Goal: Communication & Community: Share content

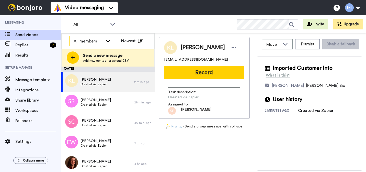
click at [88, 40] on div "All members" at bounding box center [88, 41] width 29 height 6
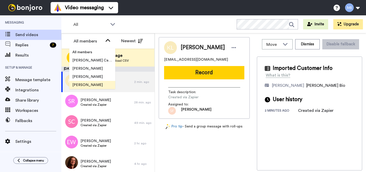
click at [83, 83] on span "[PERSON_NAME]" at bounding box center [87, 84] width 37 height 5
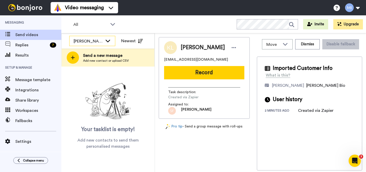
click at [84, 42] on div "[PERSON_NAME]" at bounding box center [88, 41] width 29 height 6
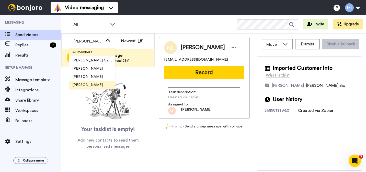
click at [86, 52] on span "All members" at bounding box center [82, 52] width 26 height 5
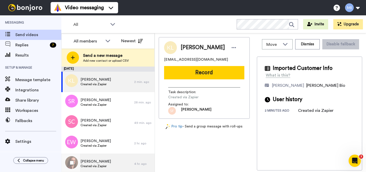
click at [100, 162] on span "[PERSON_NAME]" at bounding box center [96, 161] width 30 height 5
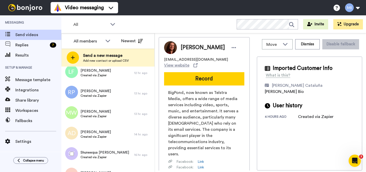
scroll to position [205, 0]
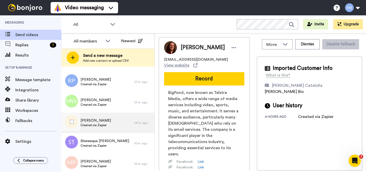
click at [102, 124] on span "Created via Zapier" at bounding box center [96, 125] width 30 height 4
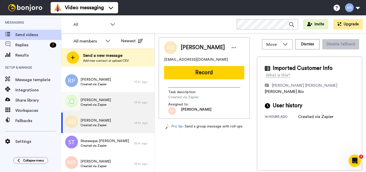
click at [110, 104] on div "Marlon Williams Created via Zapier" at bounding box center [97, 102] width 73 height 20
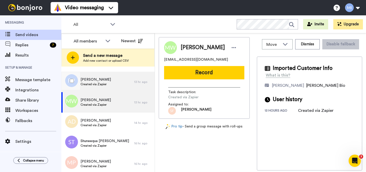
click at [106, 82] on div "Rachel Pring Created via Zapier" at bounding box center [97, 82] width 73 height 20
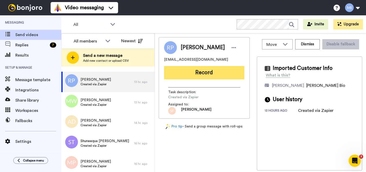
click at [236, 70] on button "Record" at bounding box center [204, 72] width 80 height 13
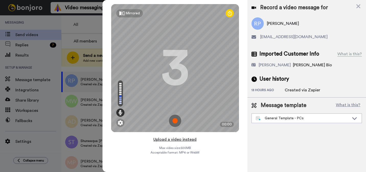
click at [181, 139] on button "Upload a video instead" at bounding box center [175, 139] width 46 height 7
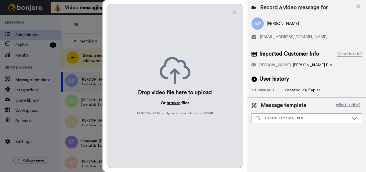
click at [175, 105] on button "browse" at bounding box center [174, 103] width 14 height 6
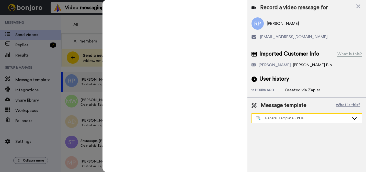
click at [296, 117] on div "General Template - PCs" at bounding box center [303, 118] width 94 height 5
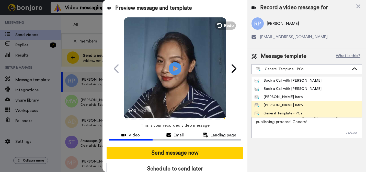
click at [275, 105] on div "[PERSON_NAME] Intro" at bounding box center [279, 105] width 48 height 5
type textarea "Hi {first_name|there}, I’m [PERSON_NAME] from Tellwell Publishing. Here's a qui…"
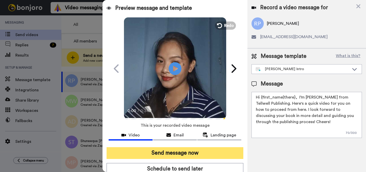
click at [218, 151] on button "Send message now" at bounding box center [175, 153] width 137 height 12
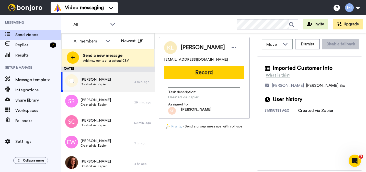
click at [113, 88] on div "Karen Logan Created via Zapier" at bounding box center [97, 82] width 73 height 20
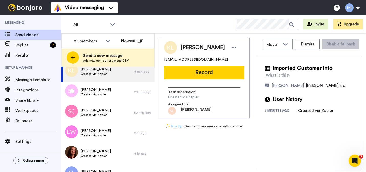
click at [113, 88] on div "Sian Rocke Created via Zapier" at bounding box center [97, 92] width 73 height 20
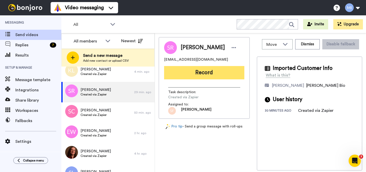
click at [237, 71] on button "Record" at bounding box center [204, 72] width 80 height 13
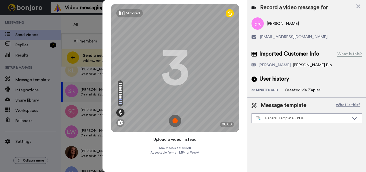
click at [182, 139] on button "Upload a video instead" at bounding box center [175, 139] width 46 height 7
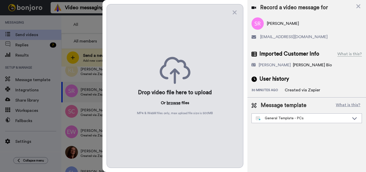
click at [173, 101] on button "browse" at bounding box center [174, 103] width 14 height 6
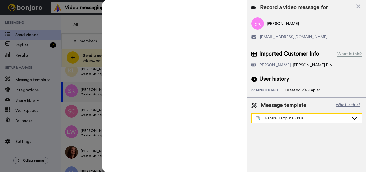
click at [289, 119] on div "General Template - PCs" at bounding box center [303, 118] width 94 height 5
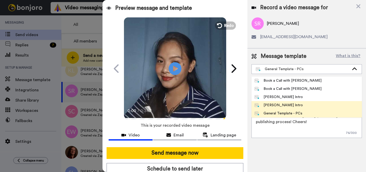
click at [285, 103] on div "[PERSON_NAME] Intro" at bounding box center [279, 105] width 48 height 5
type textarea "Hi {first_name|there}, I’m [PERSON_NAME] from Tellwell Publishing. Here's a qui…"
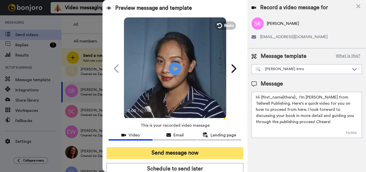
click at [207, 151] on button "Send message now" at bounding box center [175, 153] width 137 height 12
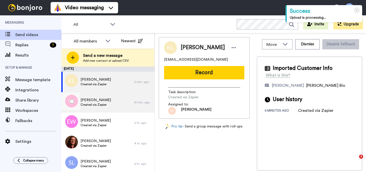
click at [91, 108] on div "[PERSON_NAME] Created via Zapier" at bounding box center [97, 102] width 73 height 20
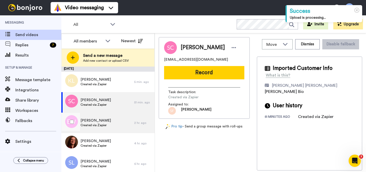
click at [90, 117] on div "Eleanor Wolf Created via Zapier" at bounding box center [97, 123] width 73 height 20
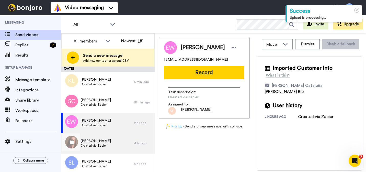
click at [91, 135] on div "Debra Berens Created via Zapier" at bounding box center [97, 143] width 73 height 20
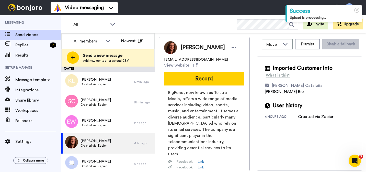
click at [93, 154] on div "Stephanie Lee Created via Zapier" at bounding box center [97, 163] width 73 height 20
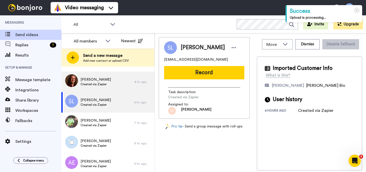
scroll to position [72, 0]
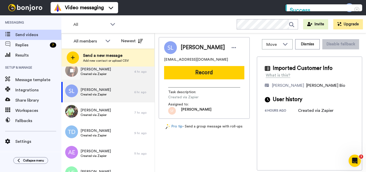
click at [104, 75] on span "Created via Zapier" at bounding box center [96, 74] width 30 height 4
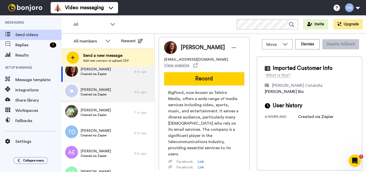
click at [104, 95] on span "Created via Zapier" at bounding box center [96, 94] width 30 height 4
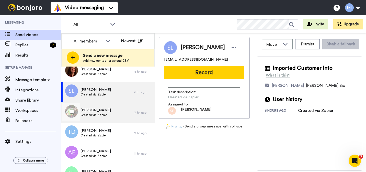
click at [100, 109] on span "[PERSON_NAME]" at bounding box center [96, 110] width 30 height 5
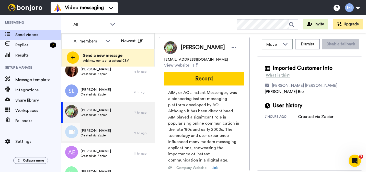
click at [95, 130] on span "[PERSON_NAME]" at bounding box center [96, 130] width 30 height 5
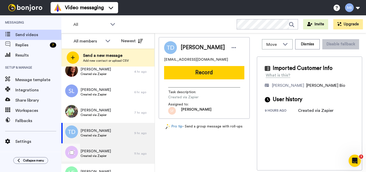
click at [96, 149] on span "AMBER ELGAR" at bounding box center [96, 151] width 30 height 5
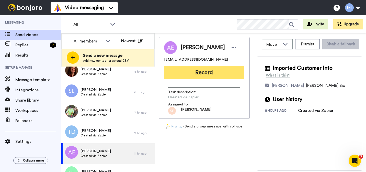
click at [195, 74] on button "Record" at bounding box center [204, 72] width 80 height 13
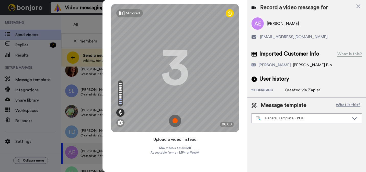
click at [182, 138] on button "Upload a video instead" at bounding box center [175, 139] width 46 height 7
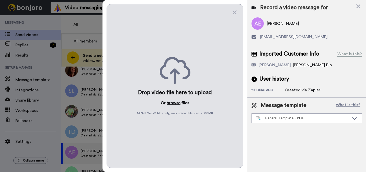
click at [175, 104] on button "browse" at bounding box center [174, 103] width 14 height 6
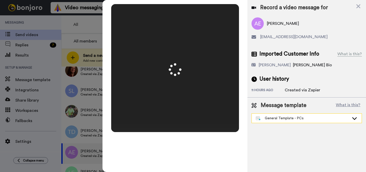
click at [277, 117] on div "General Template - PCs" at bounding box center [303, 118] width 94 height 5
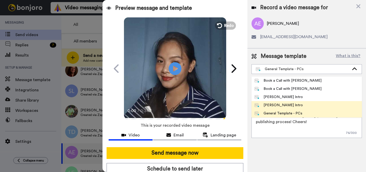
click at [273, 105] on div "Marjorie Bonjoro Intro" at bounding box center [279, 105] width 48 height 5
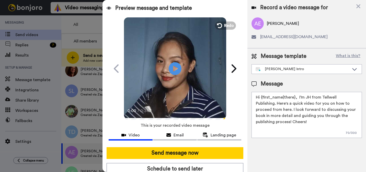
type textarea "Hi {first_name|there}, I’m Marjorie from Tellwell Publishing. Here's a quick vi…"
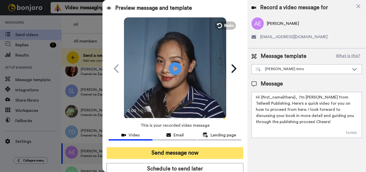
click at [236, 154] on button "Send message now" at bounding box center [175, 153] width 137 height 12
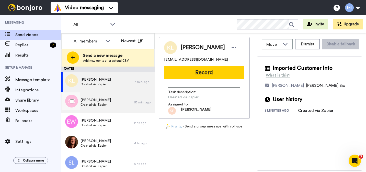
click at [107, 102] on div "[PERSON_NAME] Created via Zapier" at bounding box center [97, 102] width 73 height 20
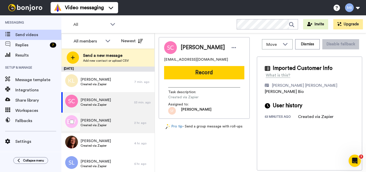
click at [90, 123] on span "Created via Zapier" at bounding box center [96, 125] width 30 height 4
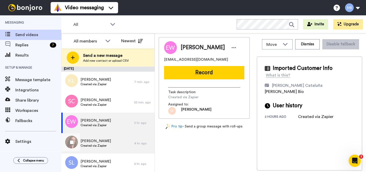
click at [92, 139] on span "[PERSON_NAME]" at bounding box center [96, 140] width 30 height 5
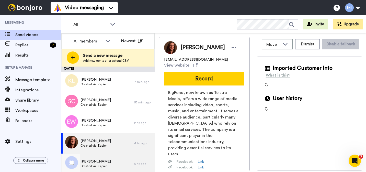
click at [91, 157] on div "Stephanie Lee Created via Zapier" at bounding box center [97, 163] width 73 height 20
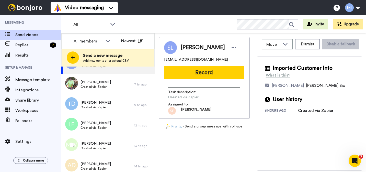
scroll to position [102, 0]
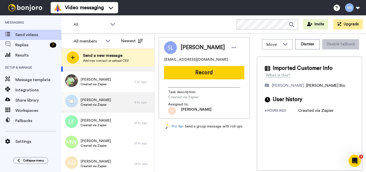
click at [107, 110] on div "Tamika Durham Created via Zapier" at bounding box center [97, 102] width 73 height 20
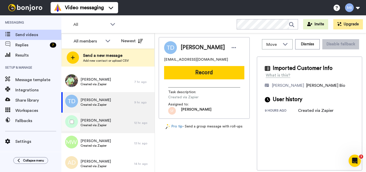
click at [115, 126] on div "Latonya Finley Created via Zapier" at bounding box center [97, 123] width 73 height 20
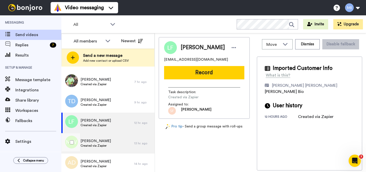
click at [112, 138] on div "Marlon Williams Created via Zapier" at bounding box center [97, 143] width 73 height 20
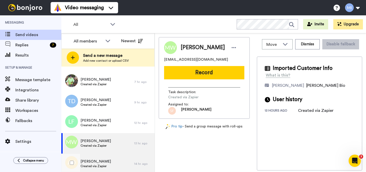
click at [105, 156] on div "Andre Dillard Created via Zapier" at bounding box center [97, 163] width 73 height 20
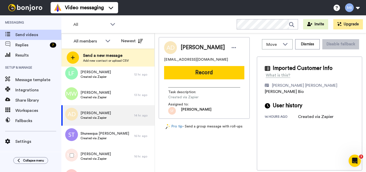
scroll to position [153, 0]
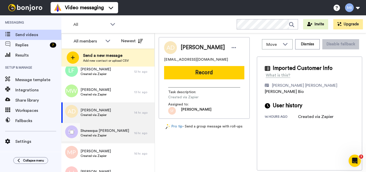
click at [103, 141] on div "Shuneequa Truesdell Created via Zapier" at bounding box center [97, 133] width 73 height 20
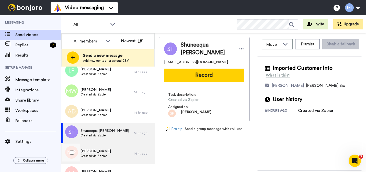
click at [103, 151] on span "[PERSON_NAME]" at bounding box center [96, 151] width 30 height 5
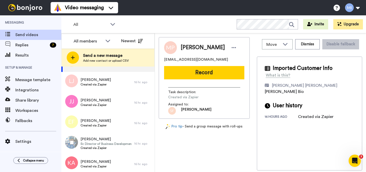
scroll to position [246, 0]
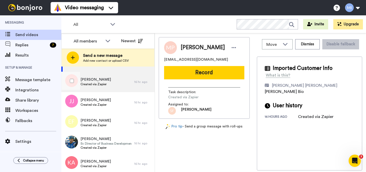
click at [99, 89] on div "Latasha Jenkins Created via Zapier" at bounding box center [97, 82] width 73 height 20
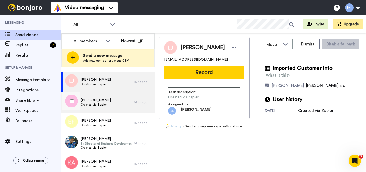
click at [99, 105] on span "Created via Zapier" at bounding box center [96, 105] width 30 height 4
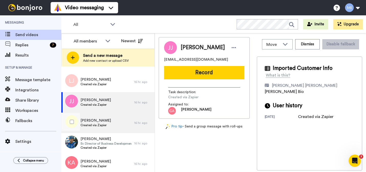
click at [98, 128] on div "Elizabeth Franklin Created via Zapier" at bounding box center [97, 123] width 73 height 20
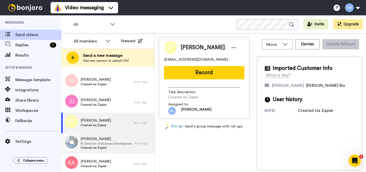
click at [97, 147] on span "Created via Zapier" at bounding box center [106, 148] width 51 height 4
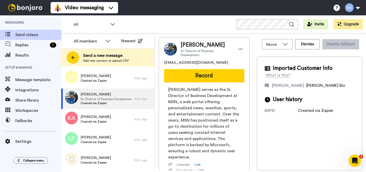
scroll to position [307, 0]
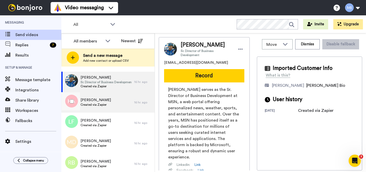
click at [111, 107] on div "Katina Anderson Created via Zapier" at bounding box center [97, 102] width 73 height 20
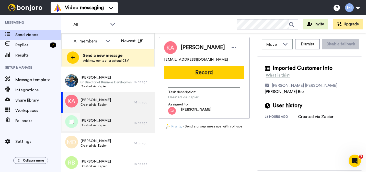
click at [110, 125] on div "Lana Ford Created via Zapier" at bounding box center [97, 123] width 73 height 20
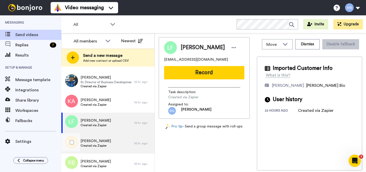
click at [106, 140] on div "Marrylyn Davis Created via Zapier" at bounding box center [97, 143] width 73 height 20
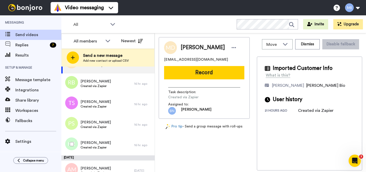
scroll to position [389, 0]
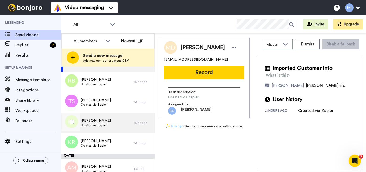
click at [106, 132] on div "Patricia Smith Created via Zapier" at bounding box center [97, 123] width 73 height 20
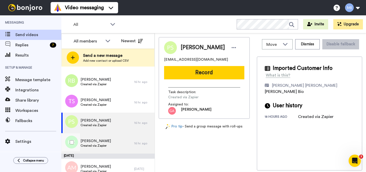
click at [105, 140] on span "[PERSON_NAME]" at bounding box center [96, 140] width 30 height 5
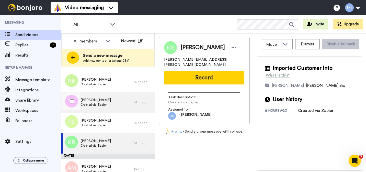
click at [110, 107] on div "Tara Smith Created via Zapier" at bounding box center [97, 102] width 73 height 20
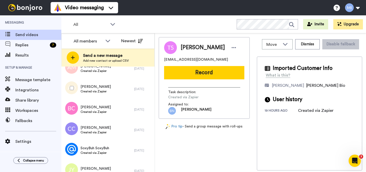
scroll to position [491, 0]
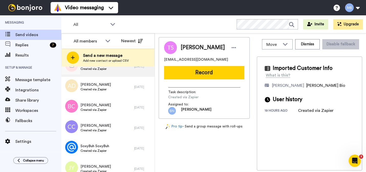
click at [121, 74] on div "Anne Mailloux Created via Zapier" at bounding box center [97, 66] width 73 height 20
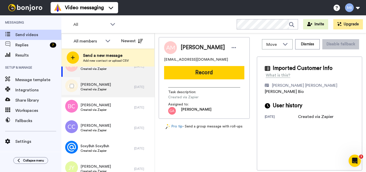
click at [120, 83] on div "Ashley Donnell Created via Zapier" at bounding box center [97, 87] width 73 height 20
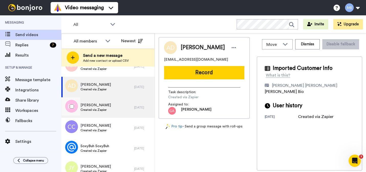
click at [121, 104] on div "Bobbie Camp Created via Zapier" at bounding box center [97, 107] width 73 height 20
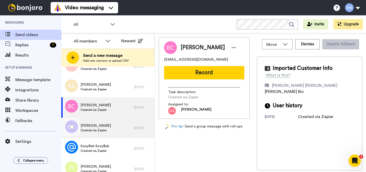
click at [114, 122] on div "Connie Clark Created via Zapier" at bounding box center [97, 128] width 73 height 20
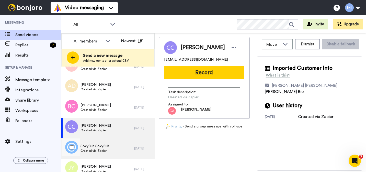
click at [112, 143] on div "SoxyBuh SoxyBuh Created via Zapier" at bounding box center [97, 148] width 73 height 20
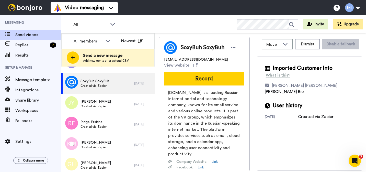
scroll to position [573, 0]
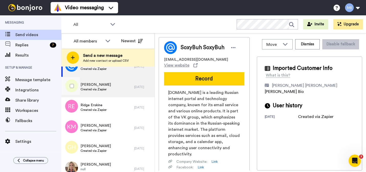
click at [114, 88] on div "James W Young III Created via Zapier" at bounding box center [97, 87] width 73 height 20
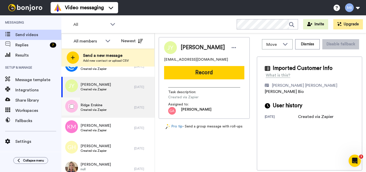
click at [109, 108] on div "Ridge Erskine Created via Zapier" at bounding box center [97, 107] width 73 height 20
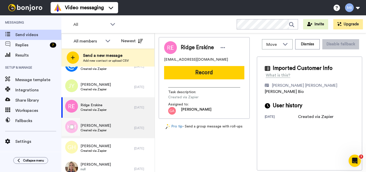
click at [106, 126] on div "Kiana Moore Created via Zapier" at bounding box center [97, 128] width 73 height 20
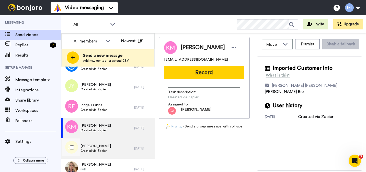
click at [96, 146] on span "Gwen Hanson" at bounding box center [96, 146] width 30 height 5
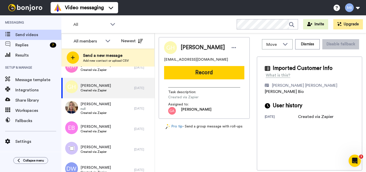
scroll to position [645, 0]
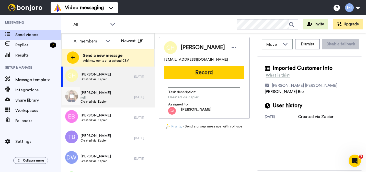
click at [100, 99] on span "null" at bounding box center [96, 97] width 30 height 4
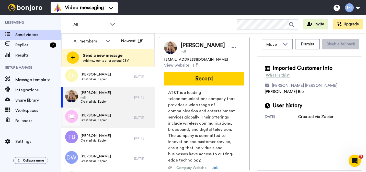
click at [98, 116] on span "Eric Beers" at bounding box center [96, 115] width 30 height 5
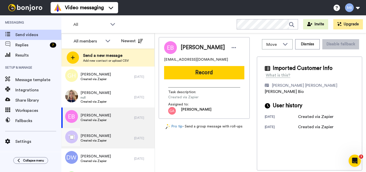
click at [99, 138] on span "Tameka Butler" at bounding box center [96, 135] width 30 height 5
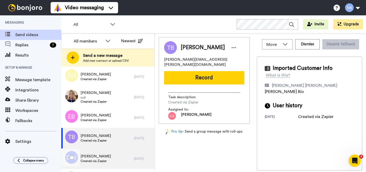
click at [95, 157] on span "D'Andre Wrighy" at bounding box center [96, 156] width 30 height 5
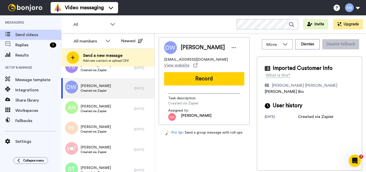
scroll to position [726, 0]
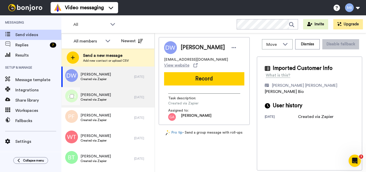
click at [110, 97] on span "Alfredo Narvaez Sr" at bounding box center [96, 94] width 30 height 5
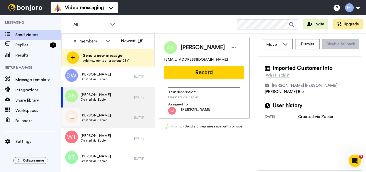
click at [109, 125] on div "Paula Franklin Created via Zapier" at bounding box center [97, 117] width 73 height 20
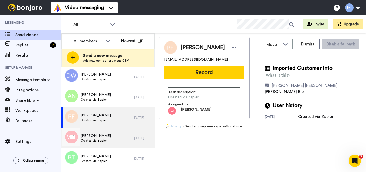
click at [109, 136] on div "William Triplett Created via Zapier" at bounding box center [97, 138] width 73 height 20
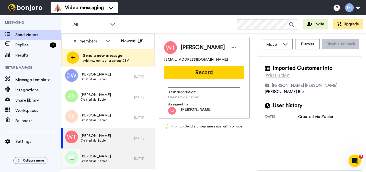
click at [105, 152] on div "Bobbie Taylor Created via Zapier" at bounding box center [97, 158] width 73 height 20
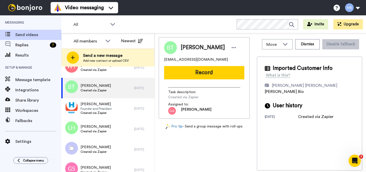
scroll to position [808, 0]
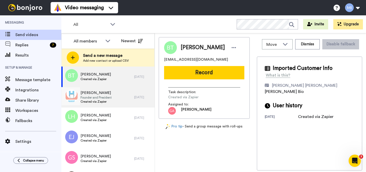
click at [105, 105] on div "Ann Joyce Founder and President Created via Zapier" at bounding box center [97, 97] width 73 height 20
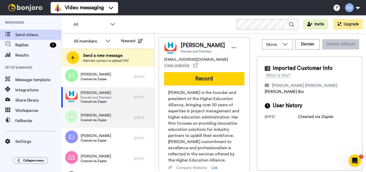
click at [104, 117] on span "Laketta Hussain" at bounding box center [96, 115] width 30 height 5
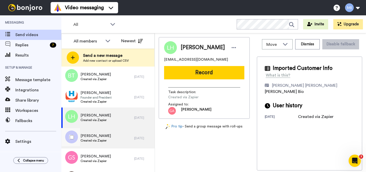
click at [101, 134] on span "Elizabeth Jones" at bounding box center [96, 135] width 30 height 5
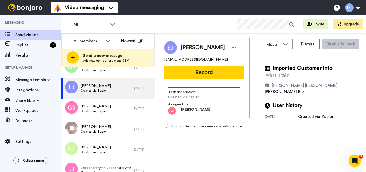
scroll to position [870, 0]
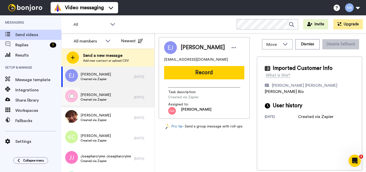
click at [111, 103] on div "Gerome Singleterry Created via Zapier" at bounding box center [97, 97] width 73 height 20
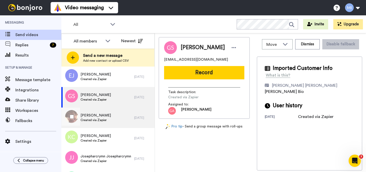
click at [110, 117] on div "Doris Black Created via Zapier" at bounding box center [97, 117] width 73 height 20
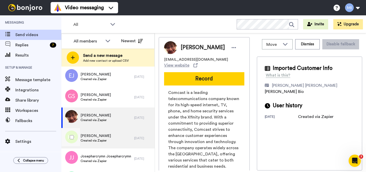
click at [105, 134] on span "Karen Clements" at bounding box center [96, 135] width 30 height 5
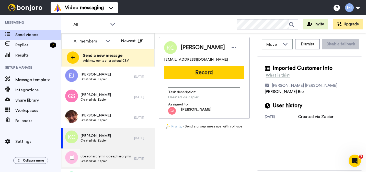
click at [104, 154] on span "Josepharcrymn Josepharcrymn" at bounding box center [106, 156] width 51 height 5
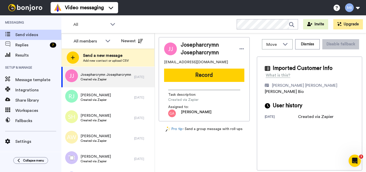
scroll to position [952, 0]
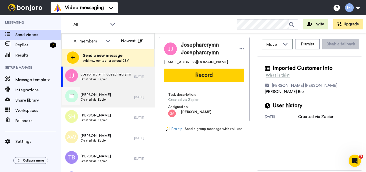
click at [111, 103] on div "Ronald Jones III Created via Zapier" at bounding box center [97, 97] width 73 height 20
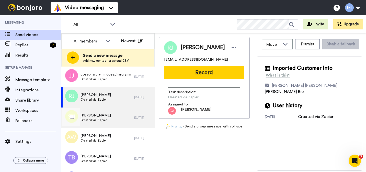
click at [108, 118] on div "Stephanie Hicks Created via Zapier" at bounding box center [97, 117] width 73 height 20
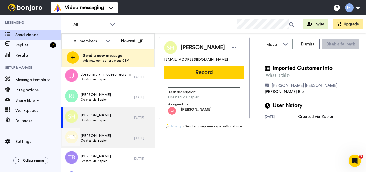
click at [103, 134] on span "Andrea Williams" at bounding box center [96, 135] width 30 height 5
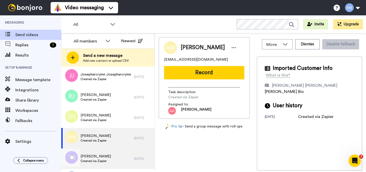
click at [96, 166] on div "Treshia Burch Created via Zapier" at bounding box center [97, 158] width 73 height 20
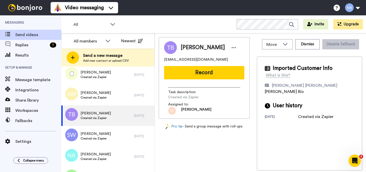
scroll to position [1003, 0]
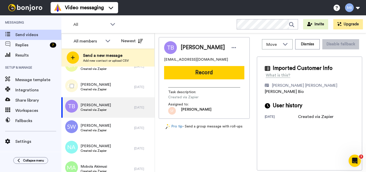
click at [149, 84] on div "Andrea Williams Created via Zapier 1 day ago" at bounding box center [107, 87] width 93 height 20
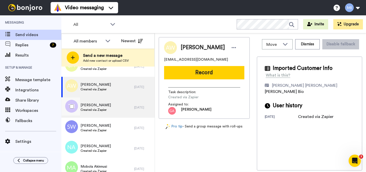
click at [130, 107] on div "Treshia Burch Created via Zapier" at bounding box center [97, 107] width 73 height 20
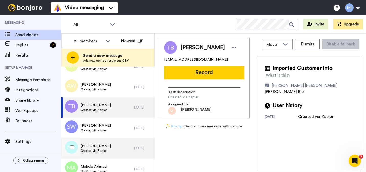
click at [107, 149] on div "Naim Al salamat Created via Zapier" at bounding box center [97, 148] width 73 height 20
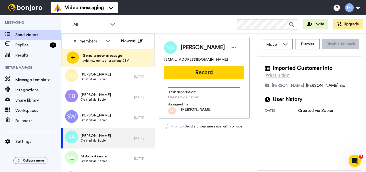
scroll to position [1023, 0]
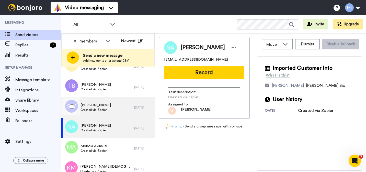
click at [111, 111] on div "Selina Wright Created via Zapier" at bounding box center [97, 107] width 73 height 20
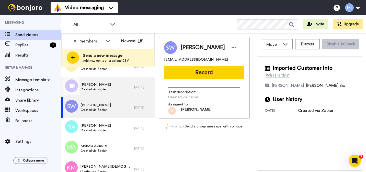
click at [109, 90] on div "Treshia Burch Created via Zapier" at bounding box center [97, 87] width 73 height 20
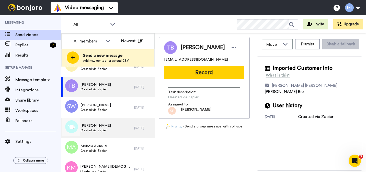
click at [100, 128] on span "Created via Zapier" at bounding box center [96, 130] width 30 height 4
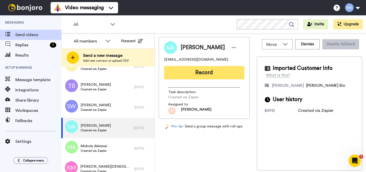
click at [211, 74] on button "Record" at bounding box center [204, 72] width 80 height 13
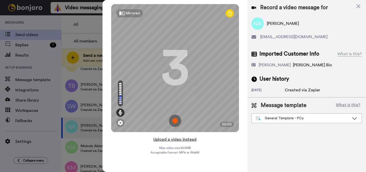
click at [183, 140] on button "Upload a video instead" at bounding box center [175, 139] width 46 height 7
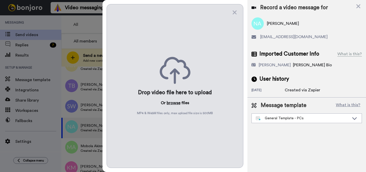
click at [176, 102] on button "browse" at bounding box center [174, 103] width 14 height 6
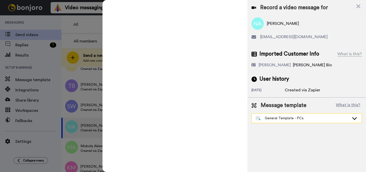
click at [278, 120] on div "General Template - PCs" at bounding box center [303, 118] width 94 height 5
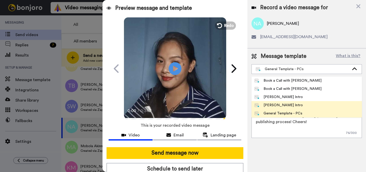
click at [276, 108] on li "Marjorie Bonjoro Intro" at bounding box center [307, 105] width 111 height 8
type textarea "Hi {first_name|there}, I’m Marjorie from Tellwell Publishing. Here's a quick vi…"
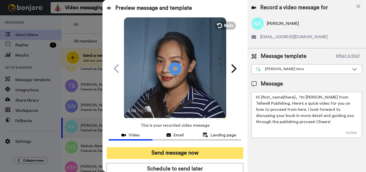
click at [220, 151] on button "Send message now" at bounding box center [175, 153] width 137 height 12
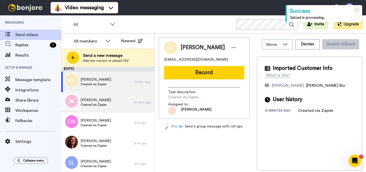
click at [121, 110] on div "[PERSON_NAME] Created via Zapier" at bounding box center [97, 102] width 73 height 20
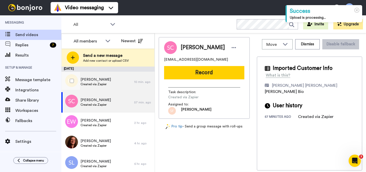
click at [114, 86] on div "[PERSON_NAME] Created via Zapier" at bounding box center [97, 82] width 73 height 20
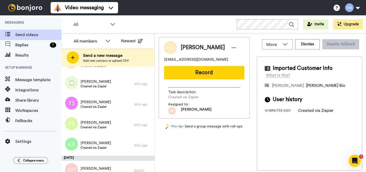
scroll to position [389, 0]
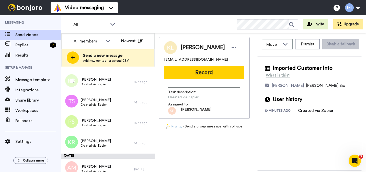
click at [114, 86] on div "[PERSON_NAME] Created via Zapier" at bounding box center [97, 82] width 73 height 20
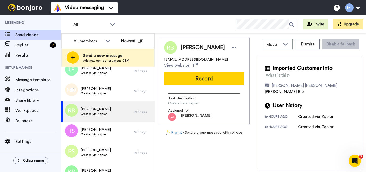
scroll to position [358, 0]
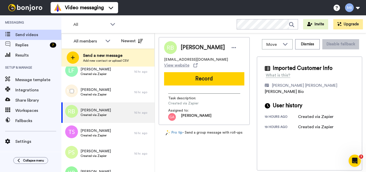
click at [114, 86] on div "[PERSON_NAME] Created via Zapier" at bounding box center [97, 92] width 73 height 20
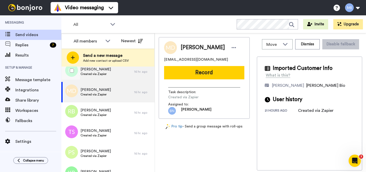
click at [114, 78] on div "[PERSON_NAME] Created via Zapier" at bounding box center [97, 71] width 73 height 20
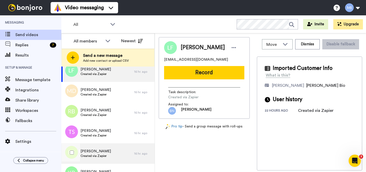
click at [89, 156] on span "Created via Zapier" at bounding box center [96, 156] width 30 height 4
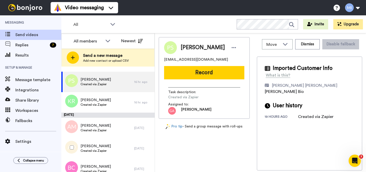
scroll to position [440, 0]
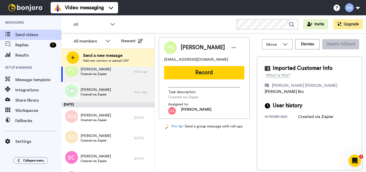
click at [112, 96] on div "[PERSON_NAME] Created via Zapier" at bounding box center [97, 92] width 73 height 20
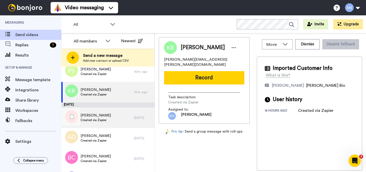
click at [105, 123] on div "[PERSON_NAME] Created via Zapier" at bounding box center [97, 117] width 73 height 20
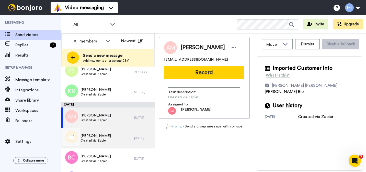
click at [102, 135] on span "[PERSON_NAME]" at bounding box center [96, 135] width 30 height 5
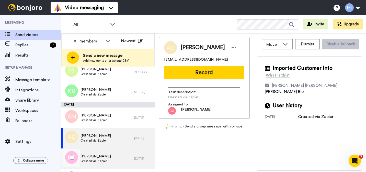
click at [99, 155] on span "Bobbie Camp" at bounding box center [96, 156] width 30 height 5
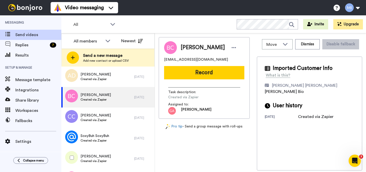
scroll to position [512, 0]
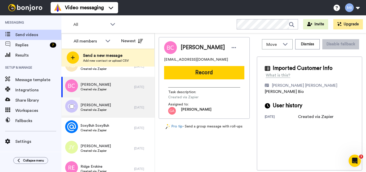
click at [106, 109] on span "Created via Zapier" at bounding box center [96, 110] width 30 height 4
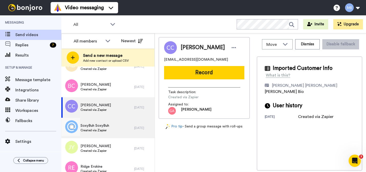
click at [104, 124] on span "SoxyBuh SoxyBuh" at bounding box center [95, 125] width 29 height 5
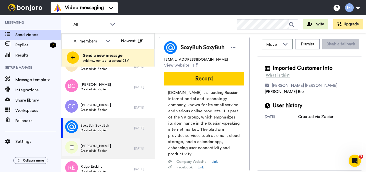
click at [98, 145] on span "James W Young III" at bounding box center [96, 146] width 30 height 5
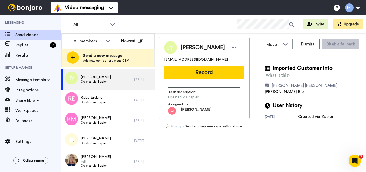
scroll to position [593, 0]
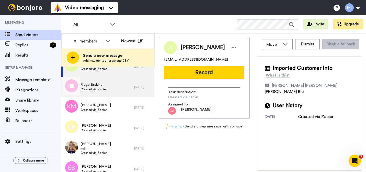
click at [113, 86] on div "Ridge Erskine Created via Zapier" at bounding box center [97, 87] width 73 height 20
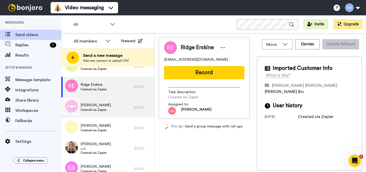
click at [107, 107] on div "Kiana Moore Created via Zapier" at bounding box center [97, 107] width 73 height 20
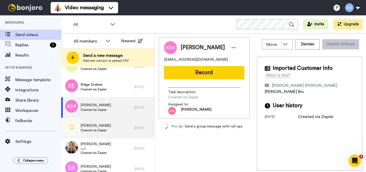
click at [103, 129] on span "Created via Zapier" at bounding box center [96, 130] width 30 height 4
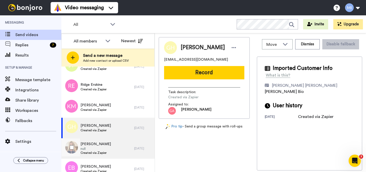
click at [98, 144] on span "Carol Schroeder" at bounding box center [96, 143] width 30 height 5
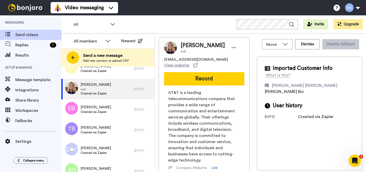
scroll to position [655, 0]
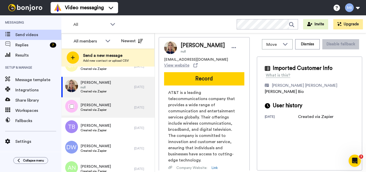
click at [106, 109] on div "Eric Beers Created via Zapier" at bounding box center [97, 107] width 73 height 20
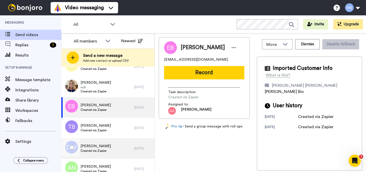
click at [101, 144] on span "D'Andre Wrighy" at bounding box center [96, 146] width 30 height 5
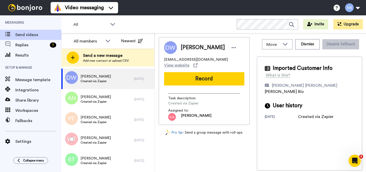
scroll to position [726, 0]
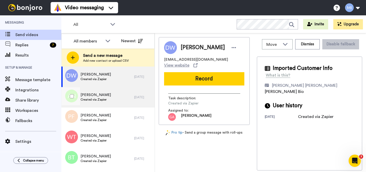
click at [116, 94] on div "Alfredo Narvaez Sr Created via Zapier" at bounding box center [97, 97] width 73 height 20
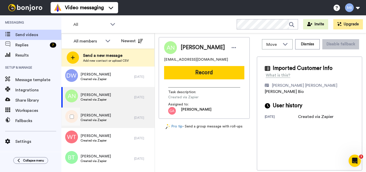
click at [108, 124] on div "Paula Franklin Created via Zapier" at bounding box center [97, 117] width 73 height 20
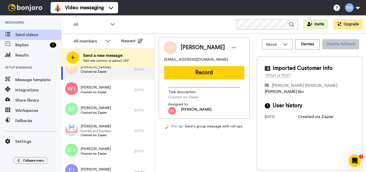
scroll to position [778, 0]
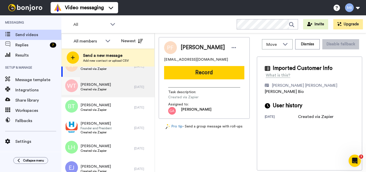
click at [111, 94] on div "William Triplett Created via Zapier" at bounding box center [97, 87] width 73 height 20
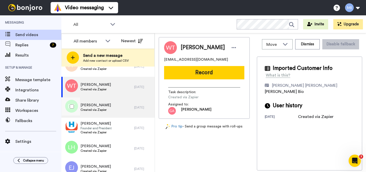
click at [105, 109] on span "Created via Zapier" at bounding box center [96, 110] width 30 height 4
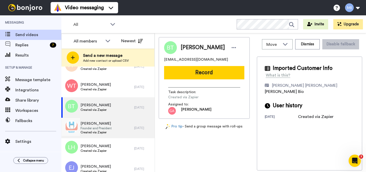
click at [104, 122] on span "Ann Joyce" at bounding box center [96, 123] width 31 height 5
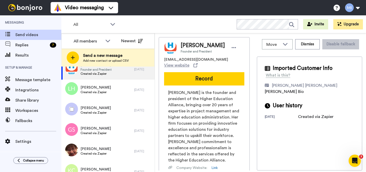
scroll to position [839, 0]
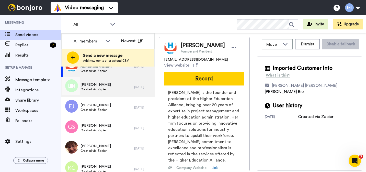
click at [114, 95] on div "Laketta Hussain Created via Zapier" at bounding box center [97, 87] width 73 height 20
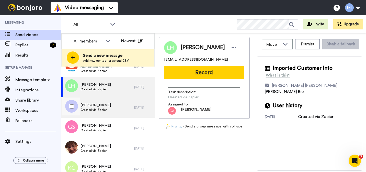
click at [112, 110] on div "Elizabeth Jones Created via Zapier" at bounding box center [97, 107] width 73 height 20
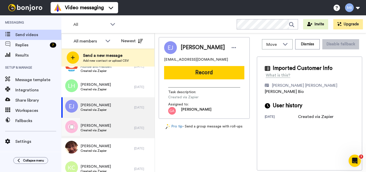
click at [113, 127] on div "Gerome Singleterry Created via Zapier" at bounding box center [97, 128] width 73 height 20
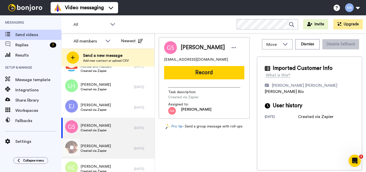
click at [108, 149] on div "Doris Black Created via Zapier" at bounding box center [97, 148] width 73 height 20
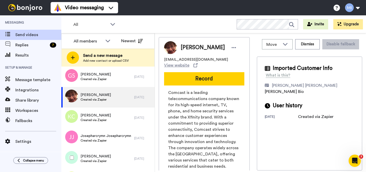
scroll to position [900, 0]
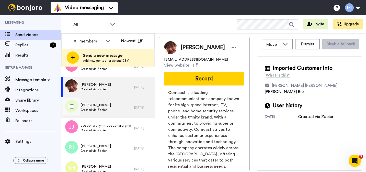
click at [108, 114] on div "Karen Clements Created via Zapier" at bounding box center [97, 107] width 73 height 20
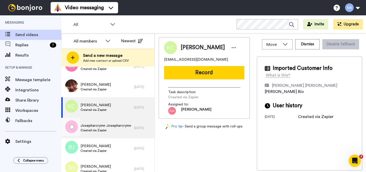
click at [108, 133] on div "Josepharcrymn Josepharcrymn Created via Zapier" at bounding box center [97, 128] width 73 height 20
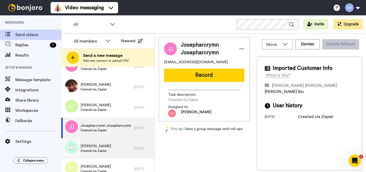
click at [105, 146] on span "Ronald Jones III" at bounding box center [96, 146] width 30 height 5
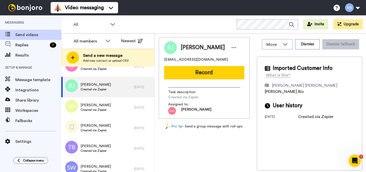
scroll to position [972, 0]
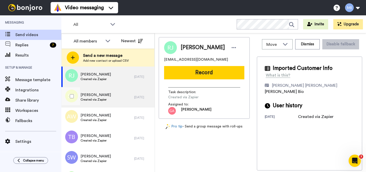
click at [113, 100] on div "Stephanie Hicks Created via Zapier" at bounding box center [97, 97] width 73 height 20
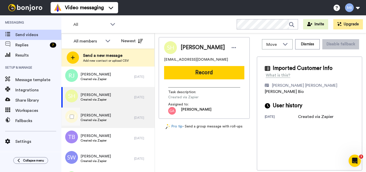
click at [112, 118] on div "Andrea Williams Created via Zapier" at bounding box center [97, 117] width 73 height 20
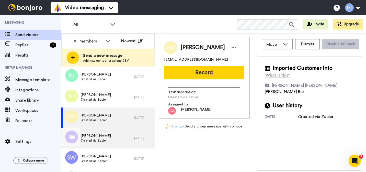
click at [105, 139] on span "Created via Zapier" at bounding box center [96, 140] width 30 height 4
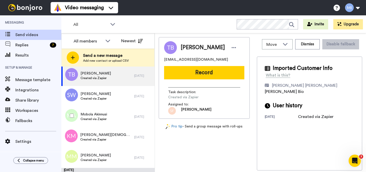
scroll to position [1044, 0]
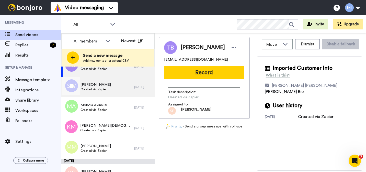
click at [112, 94] on div "Selina Wright Created via Zapier" at bounding box center [97, 87] width 73 height 20
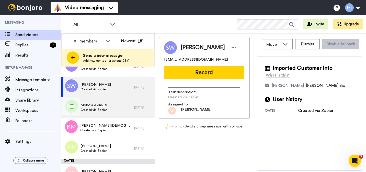
click at [110, 107] on div "Mobola Akinnusi Created via Zapier" at bounding box center [97, 107] width 73 height 20
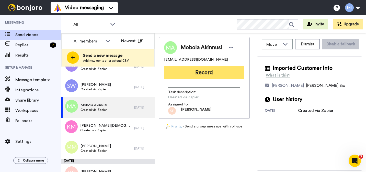
click at [217, 76] on button "Record" at bounding box center [204, 72] width 80 height 13
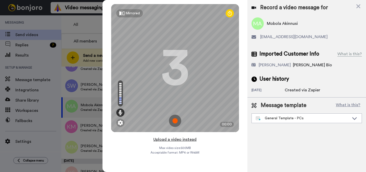
click at [187, 140] on button "Upload a video instead" at bounding box center [175, 139] width 46 height 7
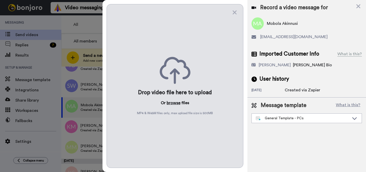
click at [176, 105] on button "browse" at bounding box center [174, 103] width 14 height 6
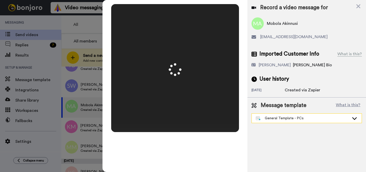
click at [279, 118] on div "General Template - PCs" at bounding box center [303, 118] width 94 height 5
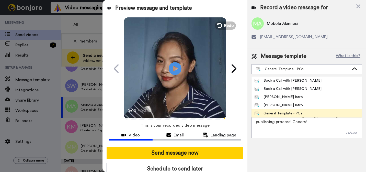
click at [276, 104] on div "Marjorie Bonjoro Intro" at bounding box center [279, 105] width 48 height 5
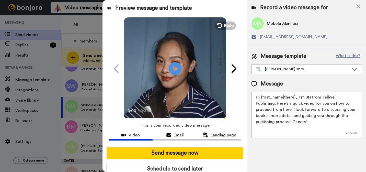
type textarea "Hi {first_name|there}, I’m Marjorie from Tellwell Publishing. Here's a quick vi…"
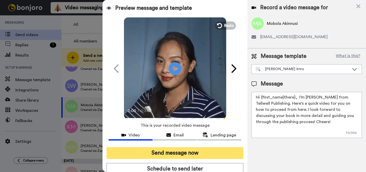
click at [211, 150] on button "Send message now" at bounding box center [175, 153] width 137 height 12
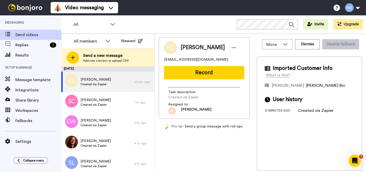
click at [210, 149] on div "Karen Logan klogan555@aol.com Record Task description : Created via Zapier Assi…" at bounding box center [204, 103] width 91 height 133
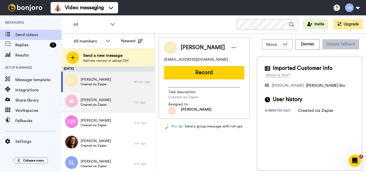
click at [116, 105] on div "[PERSON_NAME] Created via Zapier" at bounding box center [97, 102] width 73 height 20
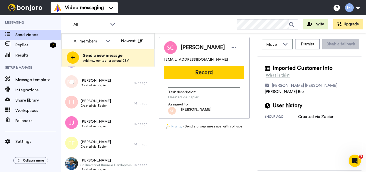
scroll to position [225, 0]
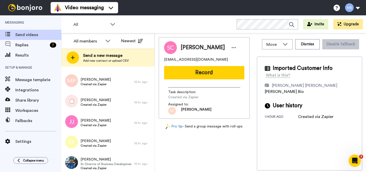
click at [120, 97] on div "Latasha Jenkins Created via Zapier" at bounding box center [97, 102] width 73 height 20
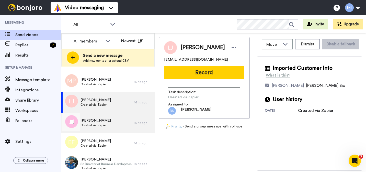
click at [116, 120] on div "Judy Johnson-Truitt Created via Zapier" at bounding box center [97, 123] width 73 height 20
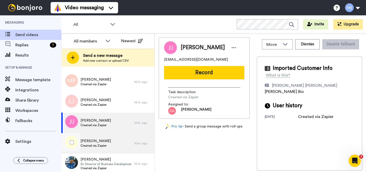
click at [111, 138] on div "Elizabeth Franklin Created via Zapier" at bounding box center [97, 143] width 73 height 20
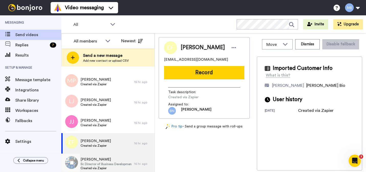
click at [110, 159] on span "[PERSON_NAME]" at bounding box center [106, 159] width 51 height 5
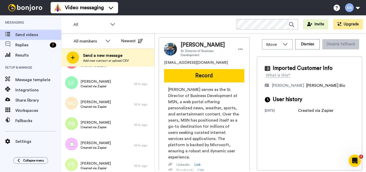
scroll to position [348, 0]
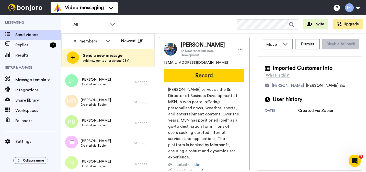
click at [111, 149] on div "Tara Smith Created via Zapier" at bounding box center [97, 143] width 73 height 20
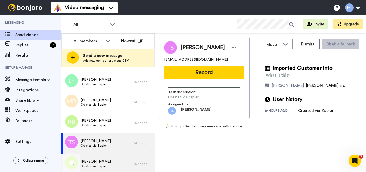
click at [106, 164] on span "Created via Zapier" at bounding box center [96, 166] width 30 height 4
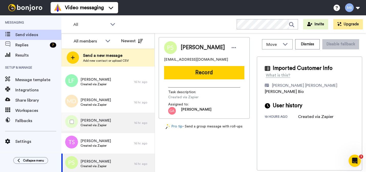
click at [92, 128] on div "[PERSON_NAME] Created via Zapier" at bounding box center [97, 123] width 73 height 20
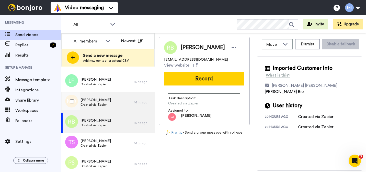
click at [98, 111] on div "[PERSON_NAME] Created via Zapier" at bounding box center [97, 102] width 73 height 20
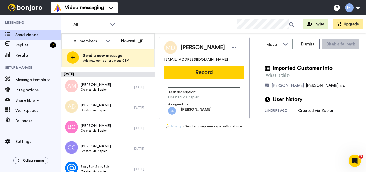
scroll to position [471, 0]
click at [101, 88] on span "Created via Zapier" at bounding box center [96, 89] width 30 height 4
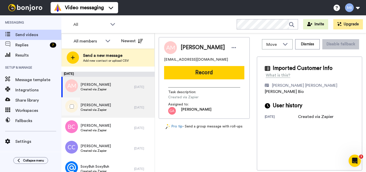
click at [102, 102] on div "Ashley Donnell Created via Zapier" at bounding box center [97, 107] width 73 height 20
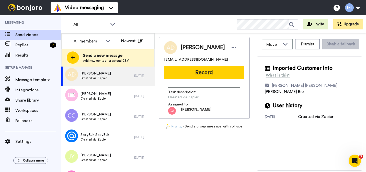
scroll to position [512, 0]
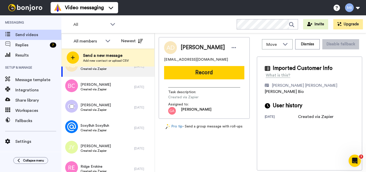
click at [102, 102] on div "Connie Clark Created via Zapier" at bounding box center [97, 107] width 73 height 20
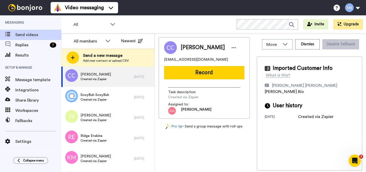
scroll to position [553, 0]
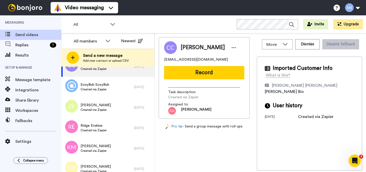
click at [107, 95] on div "SoxyBuh SoxyBuh Created via Zapier" at bounding box center [97, 87] width 73 height 20
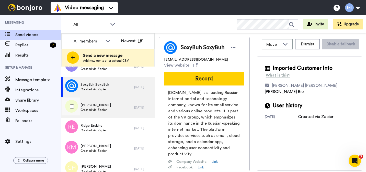
click at [103, 109] on span "Created via Zapier" at bounding box center [96, 110] width 30 height 4
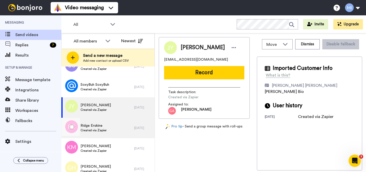
click at [101, 122] on div "Ridge Erskine Created via Zapier" at bounding box center [97, 128] width 73 height 20
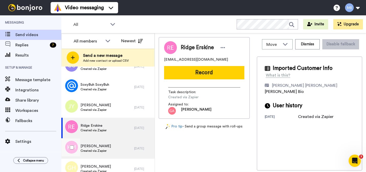
click at [99, 144] on span "[PERSON_NAME]" at bounding box center [96, 146] width 30 height 5
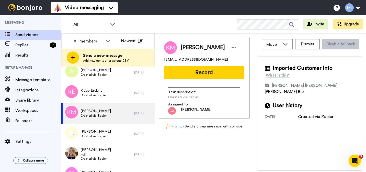
scroll to position [593, 0]
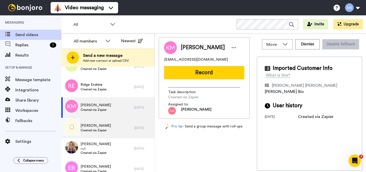
click at [101, 134] on div "Gwen Hanson Created via Zapier" at bounding box center [97, 128] width 73 height 20
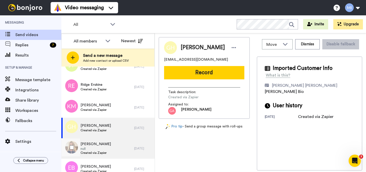
click at [97, 147] on span "null" at bounding box center [96, 149] width 30 height 4
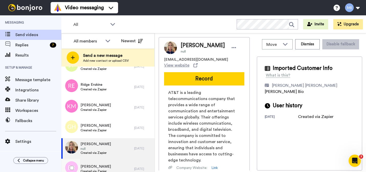
click at [93, 163] on div "[PERSON_NAME] Created via Zapier" at bounding box center [97, 169] width 73 height 20
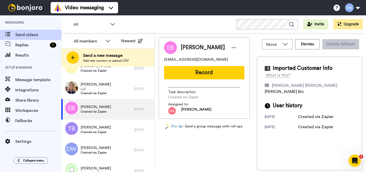
scroll to position [665, 0]
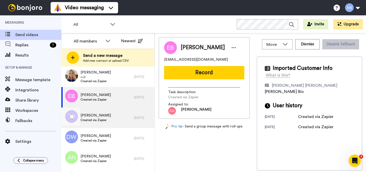
click at [99, 124] on div "Tameka Butler Created via Zapier" at bounding box center [97, 117] width 73 height 20
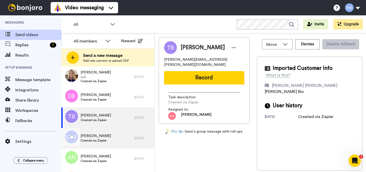
click at [96, 138] on span "[PERSON_NAME]" at bounding box center [96, 135] width 30 height 5
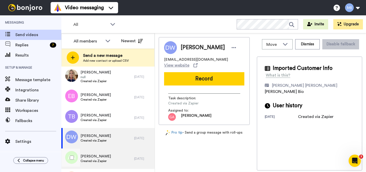
click at [93, 156] on span "[PERSON_NAME]" at bounding box center [96, 156] width 30 height 5
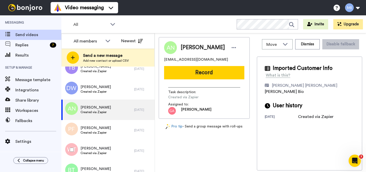
scroll to position [716, 0]
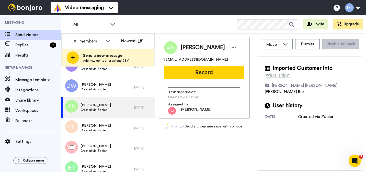
click at [93, 156] on div "[PERSON_NAME] Created via Zapier" at bounding box center [97, 148] width 73 height 20
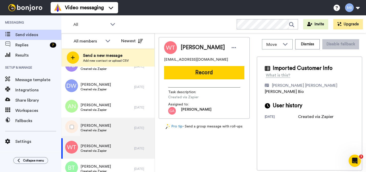
click at [95, 135] on div "[PERSON_NAME] Created via Zapier" at bounding box center [97, 128] width 73 height 20
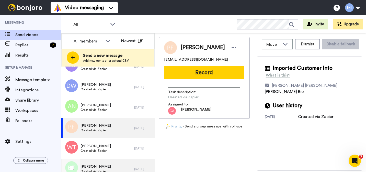
click at [88, 168] on span "[PERSON_NAME]" at bounding box center [96, 166] width 30 height 5
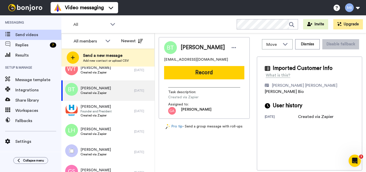
scroll to position [798, 0]
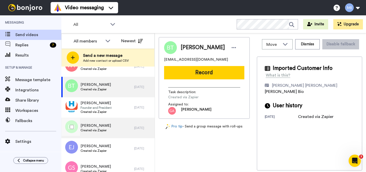
click at [88, 129] on span "Created via Zapier" at bounding box center [96, 130] width 30 height 4
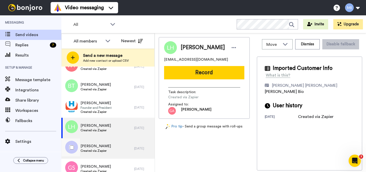
click at [87, 147] on span "[PERSON_NAME]" at bounding box center [96, 146] width 30 height 5
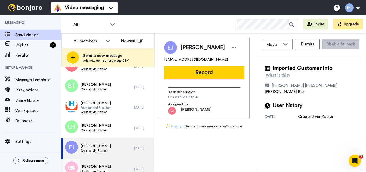
click at [87, 166] on span "[PERSON_NAME]" at bounding box center [96, 166] width 30 height 5
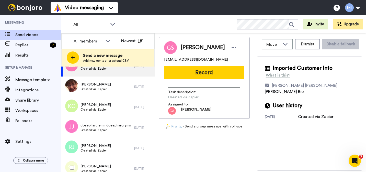
scroll to position [911, 0]
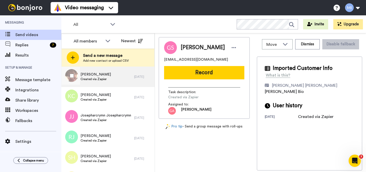
click at [107, 79] on div "[PERSON_NAME] Created via Zapier" at bounding box center [97, 77] width 73 height 20
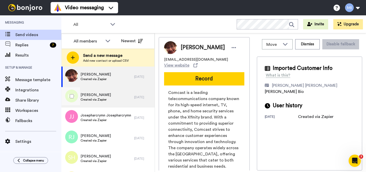
click at [100, 97] on span "[PERSON_NAME]" at bounding box center [96, 94] width 30 height 5
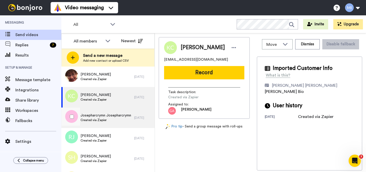
click at [95, 119] on span "Created via Zapier" at bounding box center [106, 120] width 51 height 4
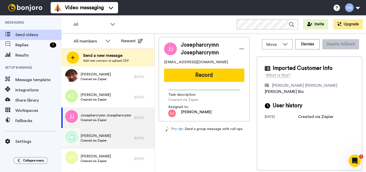
click at [92, 135] on span "[PERSON_NAME]" at bounding box center [96, 135] width 30 height 5
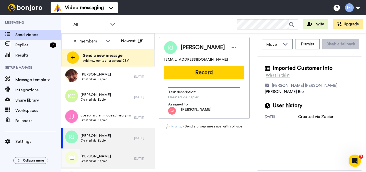
click at [89, 154] on span "[PERSON_NAME]" at bounding box center [96, 156] width 30 height 5
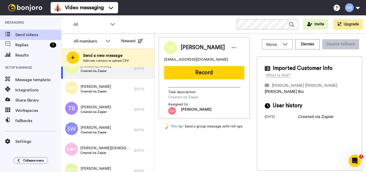
scroll to position [1003, 0]
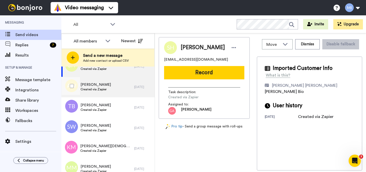
click at [110, 90] on div "[PERSON_NAME] Created via Zapier" at bounding box center [97, 87] width 73 height 20
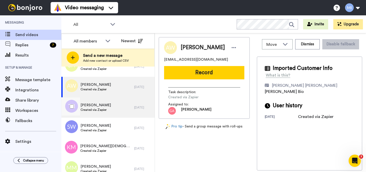
click at [100, 111] on span "Created via Zapier" at bounding box center [96, 110] width 30 height 4
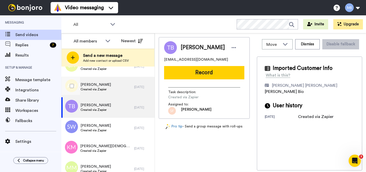
click at [108, 92] on div "[PERSON_NAME] Created via Zapier" at bounding box center [97, 87] width 73 height 20
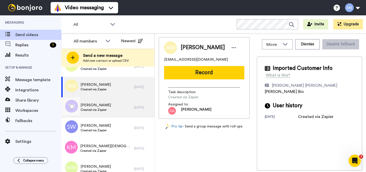
click at [102, 112] on div "Treshia Burch Created via Zapier" at bounding box center [97, 107] width 73 height 20
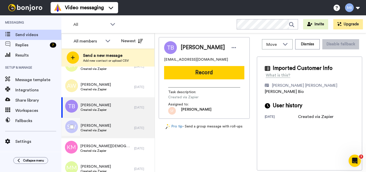
click at [93, 136] on div "[PERSON_NAME] Created via Zapier" at bounding box center [97, 128] width 73 height 20
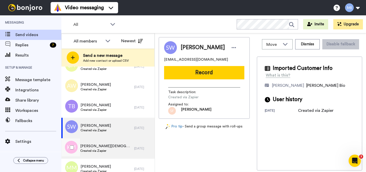
click at [90, 147] on span "[PERSON_NAME][DEMOGRAPHIC_DATA]" at bounding box center [105, 146] width 51 height 5
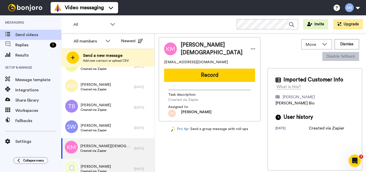
click at [90, 161] on div "Michael Mitchell Created via Zapier" at bounding box center [97, 169] width 73 height 20
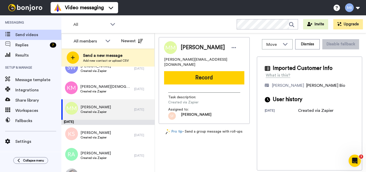
scroll to position [1085, 0]
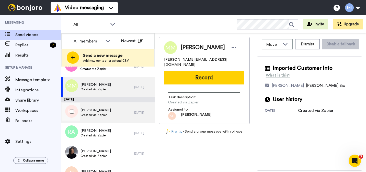
click at [101, 114] on span "Created via Zapier" at bounding box center [96, 115] width 30 height 4
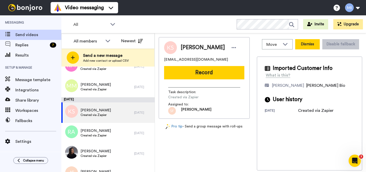
click at [304, 46] on button "Dismiss" at bounding box center [307, 44] width 25 height 10
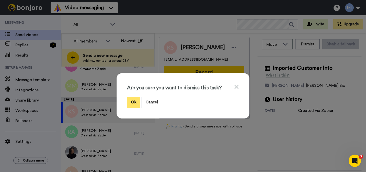
click at [133, 105] on button "Ok" at bounding box center [133, 102] width 13 height 11
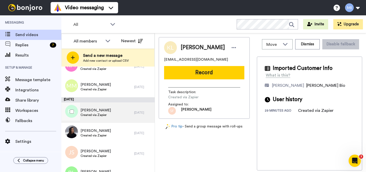
click at [118, 116] on div "Rodney Altizer Created via Zapier" at bounding box center [97, 112] width 73 height 20
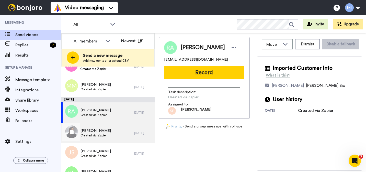
click at [117, 143] on div "Ana Choudhury Created via Zapier" at bounding box center [97, 133] width 73 height 20
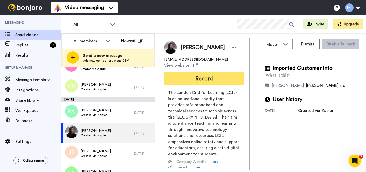
click at [237, 72] on button "Record" at bounding box center [204, 78] width 80 height 13
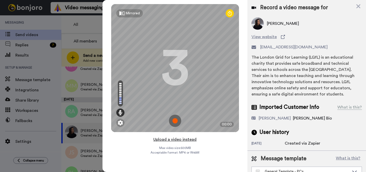
click at [190, 141] on button "Upload a video instead" at bounding box center [175, 139] width 46 height 7
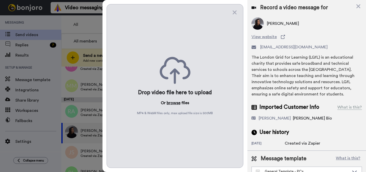
click at [174, 105] on button "browse" at bounding box center [174, 103] width 14 height 6
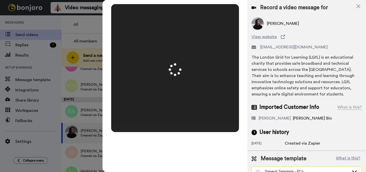
click at [286, 169] on div "General Template - PCs" at bounding box center [303, 171] width 94 height 5
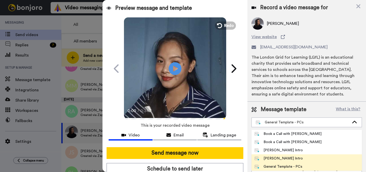
click at [277, 156] on div "[PERSON_NAME] Intro" at bounding box center [279, 158] width 48 height 5
type textarea "Hi {first_name|there}, I’m [PERSON_NAME] from Tellwell Publishing. Here's a qui…"
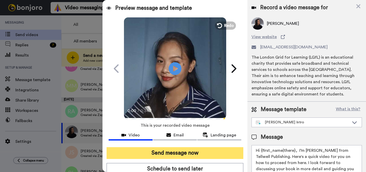
click at [212, 156] on button "Send message now" at bounding box center [175, 153] width 137 height 12
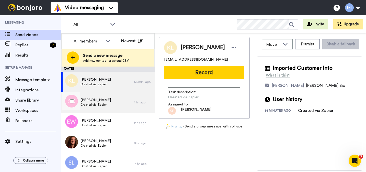
click at [105, 100] on span "[PERSON_NAME]" at bounding box center [96, 99] width 30 height 5
